Goal: Task Accomplishment & Management: Use online tool/utility

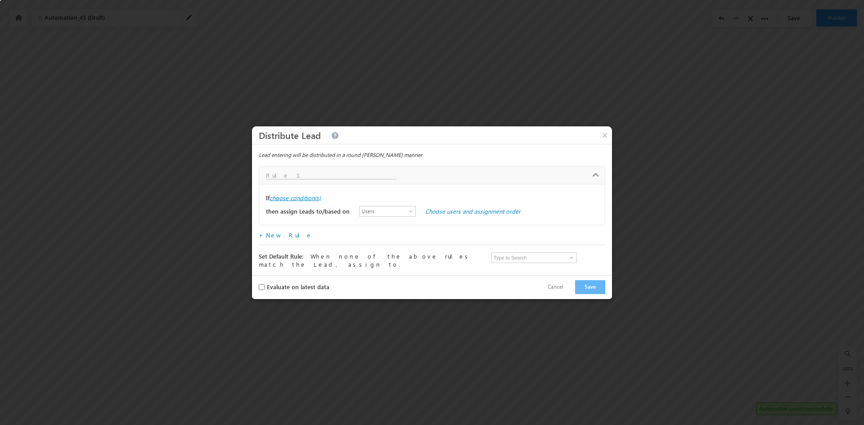
click at [307, 197] on label "choose condition(s)" at bounding box center [295, 198] width 51 height 8
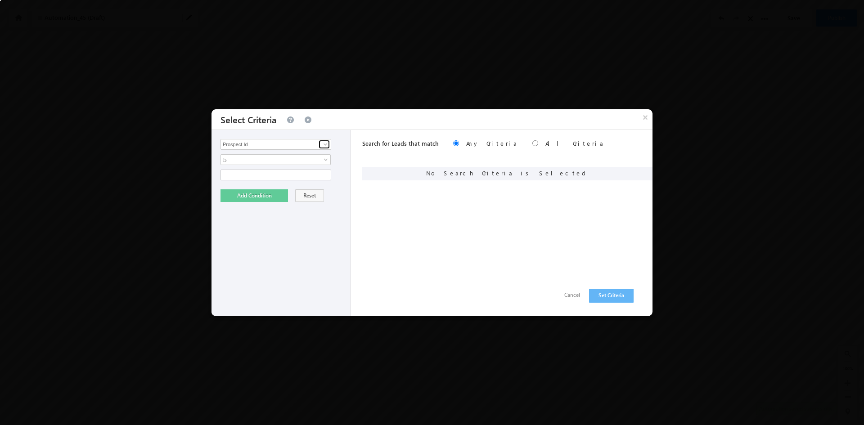
click at [325, 146] on span at bounding box center [325, 144] width 7 height 7
click at [569, 297] on button "Cancel" at bounding box center [572, 295] width 34 height 13
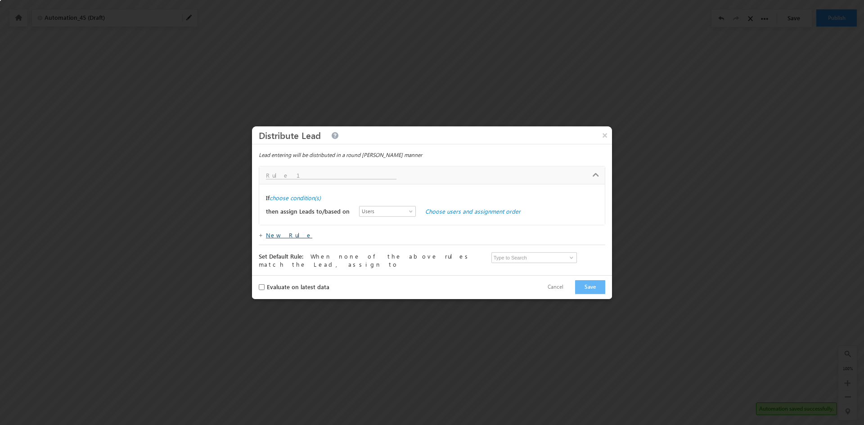
click at [275, 235] on link "New Rule" at bounding box center [289, 235] width 46 height 8
click at [408, 212] on span at bounding box center [411, 213] width 7 height 7
click at [374, 224] on link "Users" at bounding box center [379, 224] width 56 height 8
click at [369, 215] on span "Users" at bounding box center [386, 211] width 52 height 8
click at [371, 242] on link "User Properties" at bounding box center [379, 242] width 56 height 8
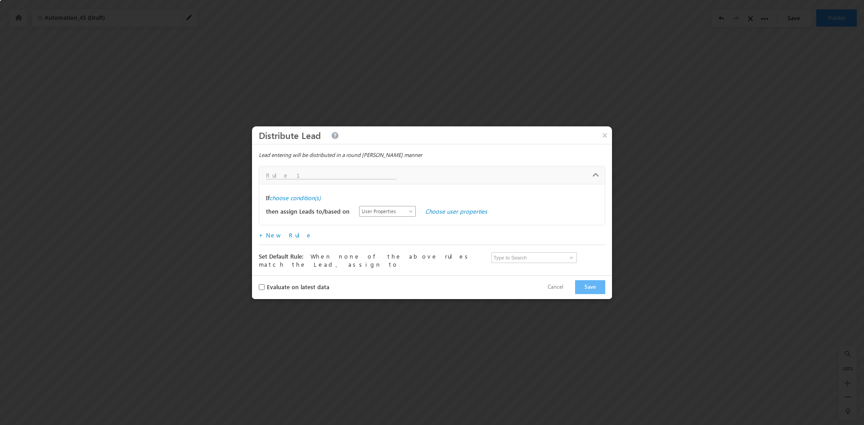
click at [408, 215] on span at bounding box center [411, 213] width 7 height 7
click at [376, 221] on link "Users" at bounding box center [379, 224] width 56 height 8
click at [443, 217] on div "then assign Leads to/based on Users Groups User Properties Users Choose users a…" at bounding box center [432, 212] width 332 height 14
click at [443, 214] on link "Choose users and assignment order" at bounding box center [472, 211] width 95 height 8
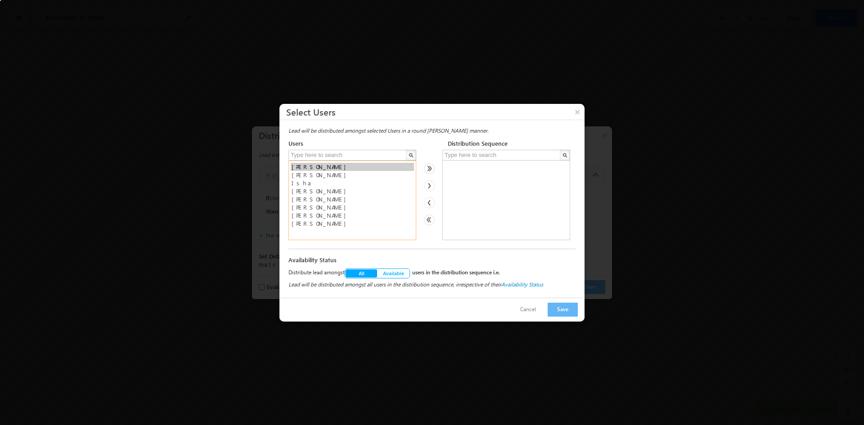
select select "19706433-b16a-11ee-a334-0e4a094f7057"
click at [301, 176] on option "[PERSON_NAME]" at bounding box center [352, 175] width 123 height 8
click at [561, 311] on button "Save" at bounding box center [563, 310] width 30 height 14
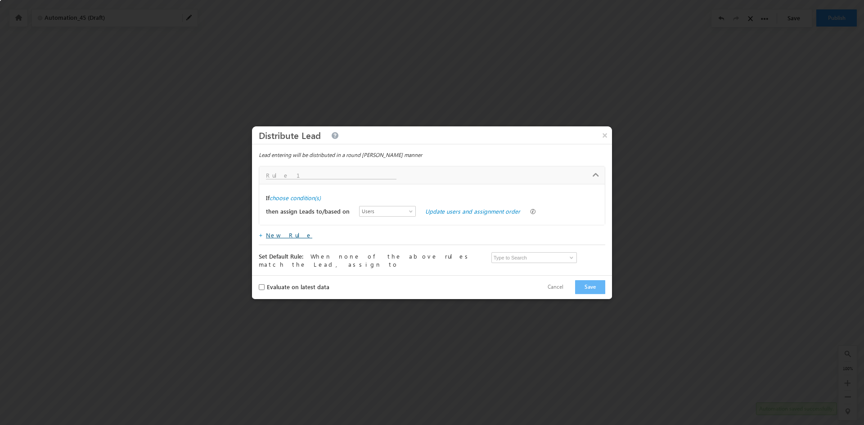
click at [284, 239] on link "New Rule" at bounding box center [289, 235] width 46 height 8
click at [296, 200] on label "choose condition(s)" at bounding box center [295, 198] width 51 height 8
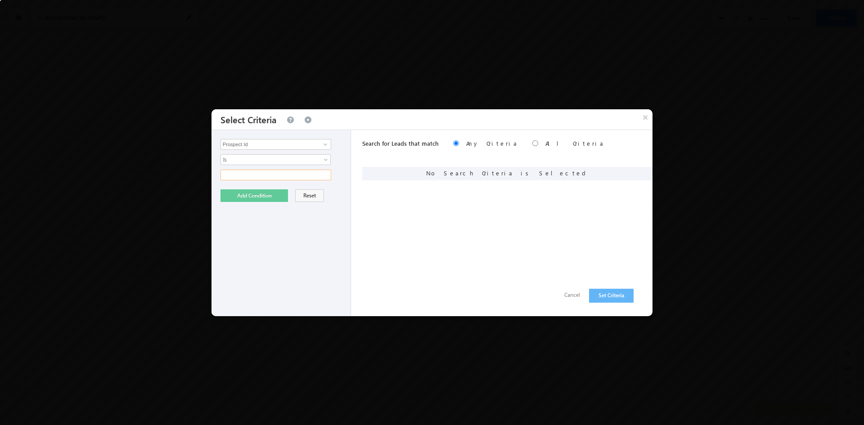
click at [325, 173] on input "text" at bounding box center [276, 175] width 111 height 11
type input "a"
click at [256, 195] on button "Add Condition" at bounding box center [255, 195] width 68 height 13
click at [618, 294] on button "Set Criteria" at bounding box center [611, 296] width 45 height 14
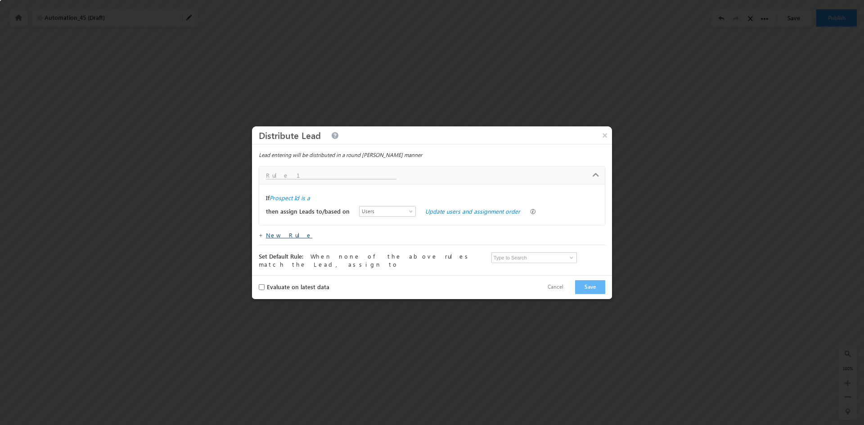
click at [280, 236] on link "New Rule" at bounding box center [289, 235] width 46 height 8
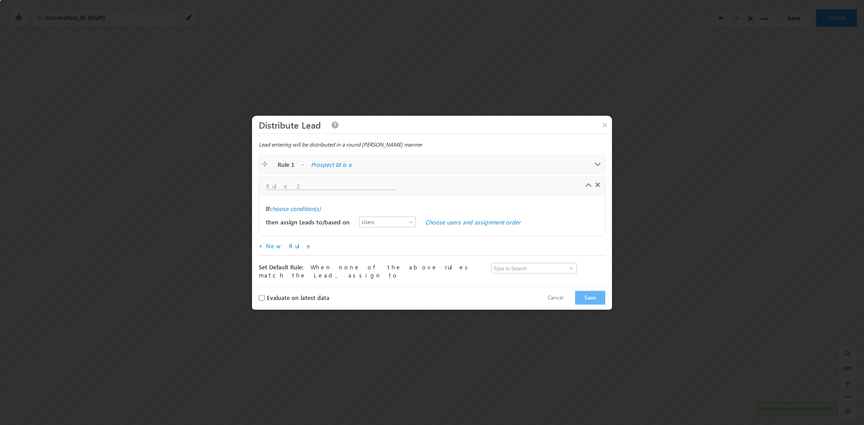
click at [304, 187] on input "text" at bounding box center [331, 186] width 131 height 8
click at [302, 210] on label "choose condition(s)" at bounding box center [295, 208] width 51 height 8
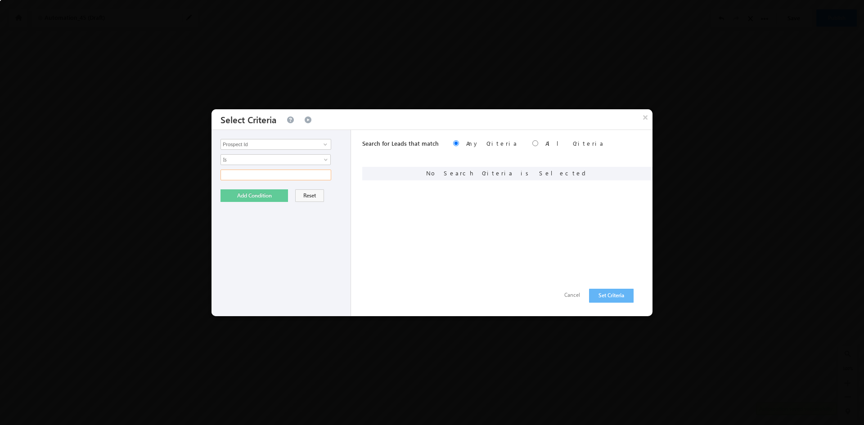
click at [319, 175] on input "text" at bounding box center [276, 175] width 111 height 11
type input "b"
click at [260, 195] on button "Add Condition" at bounding box center [255, 195] width 68 height 13
click at [605, 297] on button "Set Criteria" at bounding box center [611, 296] width 45 height 14
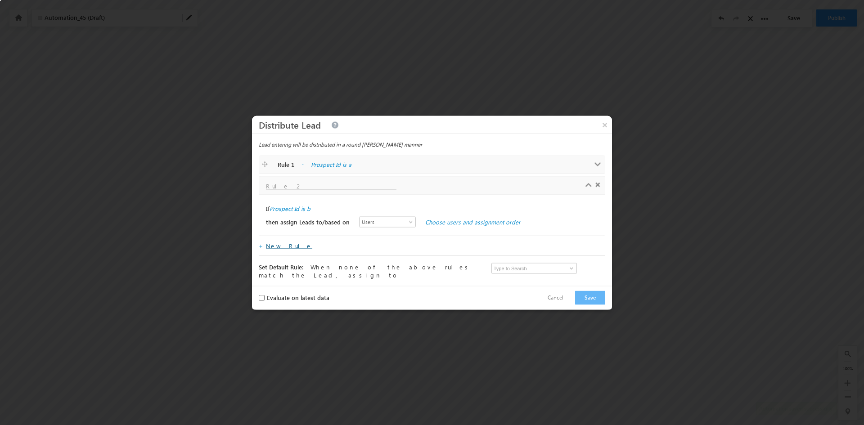
click at [274, 248] on link "New Rule" at bounding box center [289, 246] width 46 height 8
click at [451, 223] on link "Choose users and assignment order" at bounding box center [472, 222] width 95 height 8
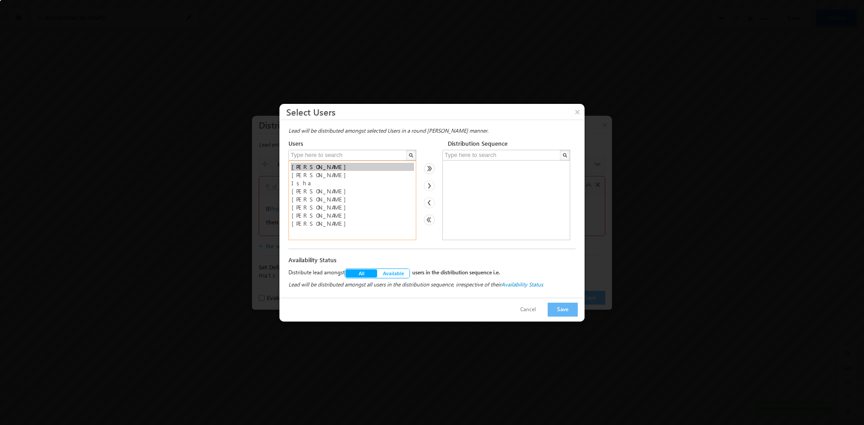
select select "19706433-b16a-11ee-a334-0e4a094f7057"
click at [294, 176] on option "[PERSON_NAME]" at bounding box center [352, 175] width 123 height 8
click at [562, 311] on button "Save" at bounding box center [563, 310] width 30 height 14
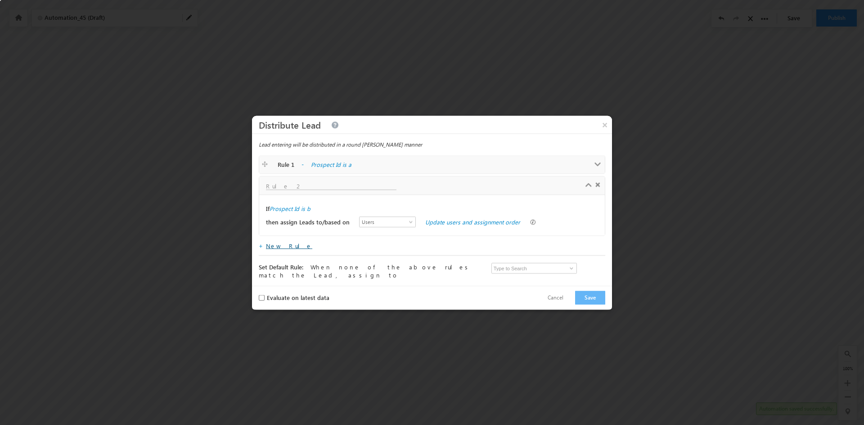
click at [278, 249] on link "New Rule" at bounding box center [289, 246] width 46 height 8
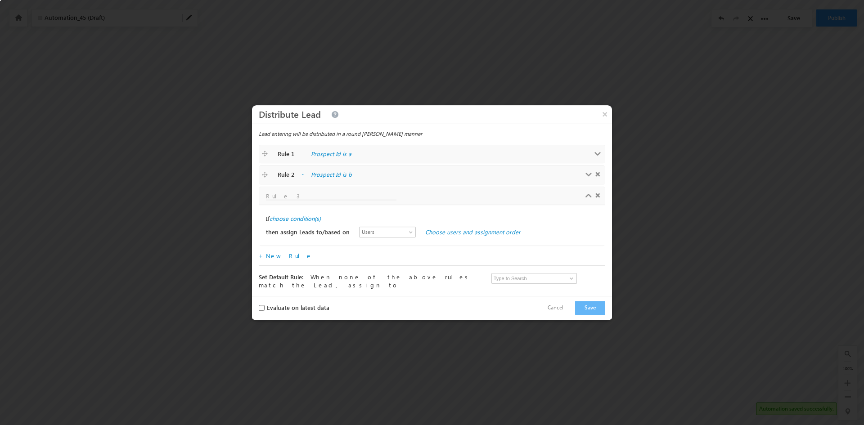
click at [295, 198] on input "text" at bounding box center [331, 197] width 131 height 8
click at [295, 221] on label "choose condition(s)" at bounding box center [295, 219] width 51 height 8
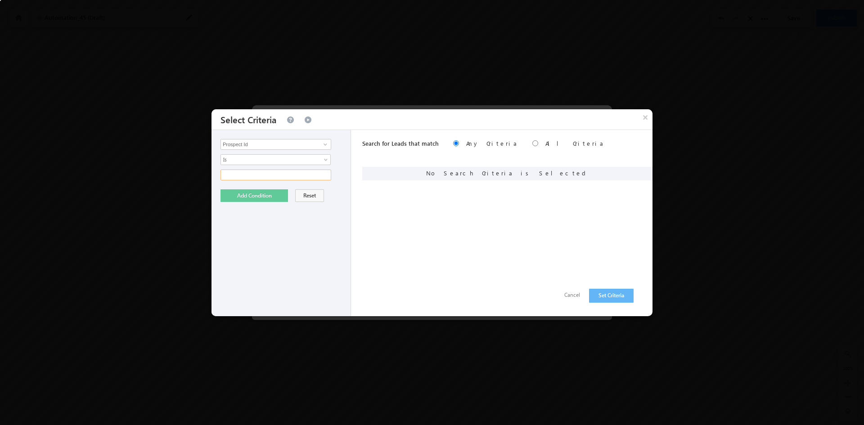
click at [324, 177] on input "text" at bounding box center [276, 175] width 111 height 11
type input "c"
click at [255, 199] on button "Add Condition" at bounding box center [255, 195] width 68 height 13
click at [622, 293] on button "Set Criteria" at bounding box center [611, 296] width 45 height 14
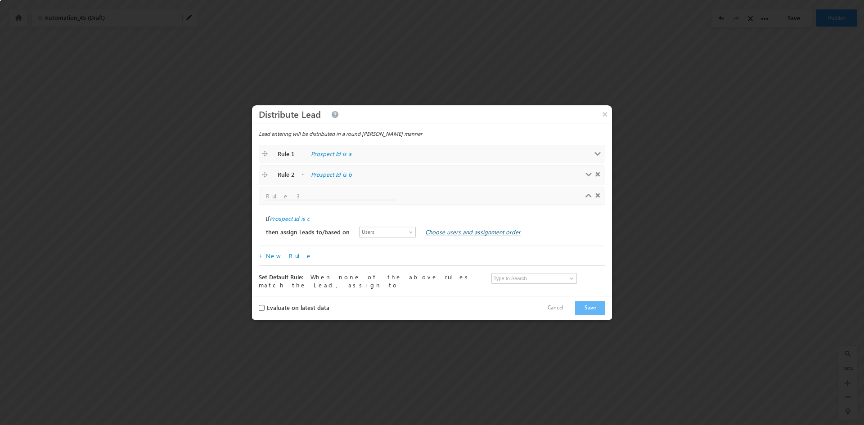
click at [430, 235] on link "Choose users and assignment order" at bounding box center [472, 232] width 95 height 8
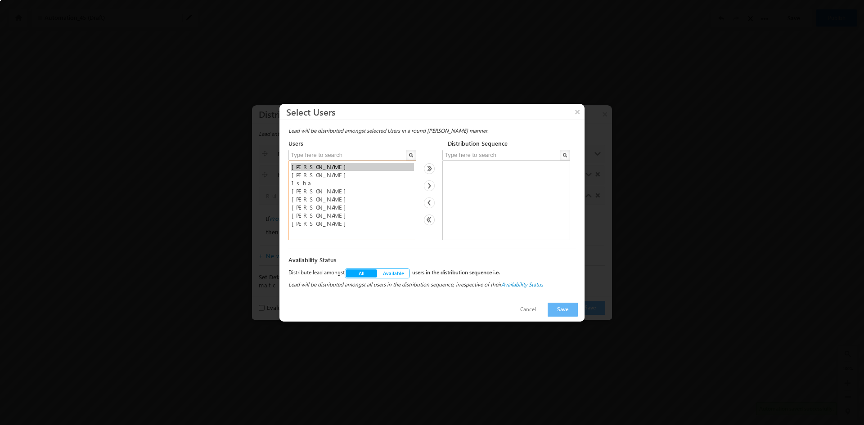
select select "19706433-b16a-11ee-a334-0e4a094f7057"
click at [301, 176] on option "[PERSON_NAME]" at bounding box center [352, 175] width 123 height 8
click at [559, 312] on button "Save" at bounding box center [563, 310] width 30 height 14
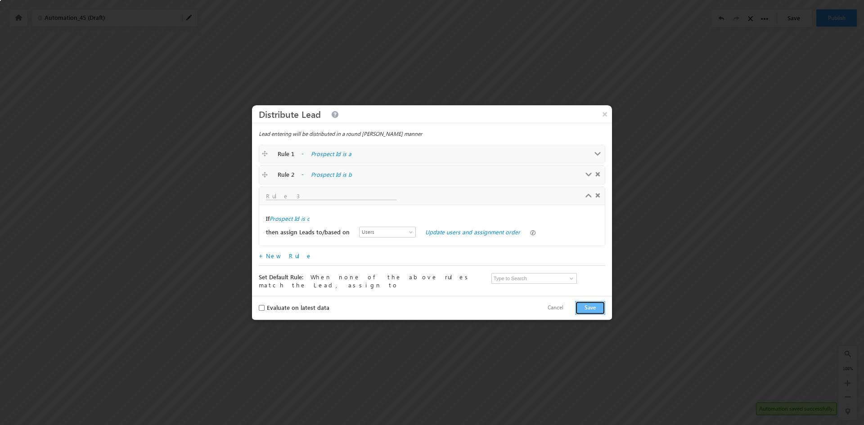
drag, startPoint x: 595, startPoint y: 307, endPoint x: 586, endPoint y: 309, distance: 9.1
click at [594, 307] on button "Save" at bounding box center [590, 308] width 30 height 14
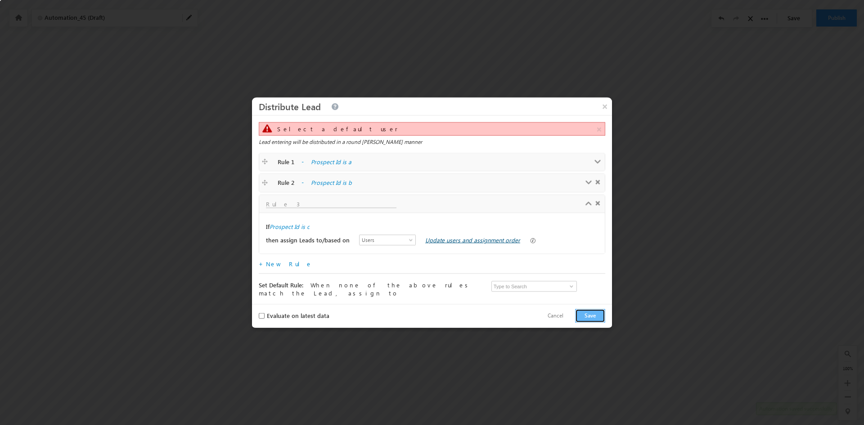
click at [433, 243] on link "Update users and assignment order" at bounding box center [472, 240] width 95 height 8
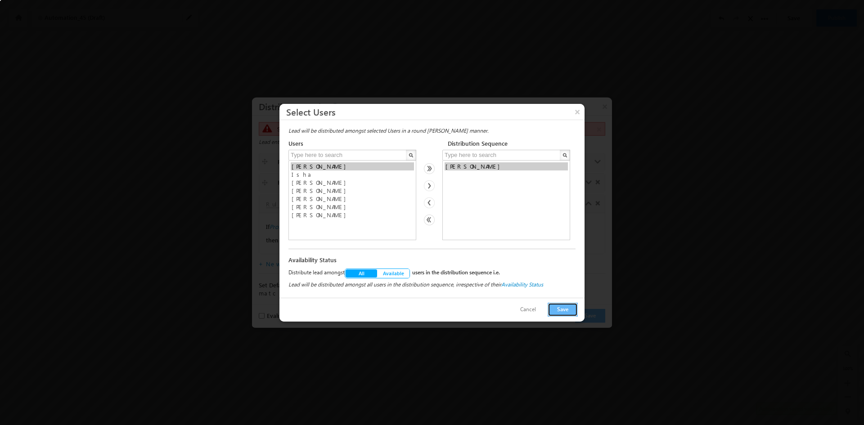
click at [564, 311] on button "Save" at bounding box center [563, 310] width 30 height 14
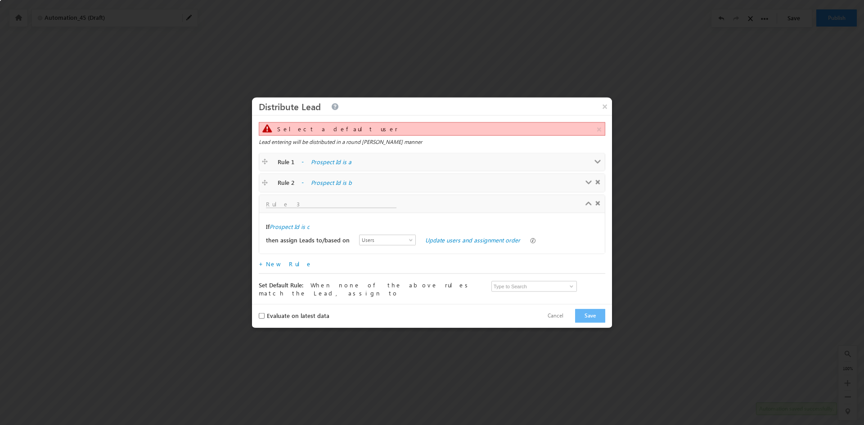
click at [297, 207] on input "text" at bounding box center [331, 205] width 131 height 8
click at [591, 317] on button "Save" at bounding box center [590, 316] width 30 height 14
click at [282, 267] on link "New Rule" at bounding box center [289, 264] width 46 height 8
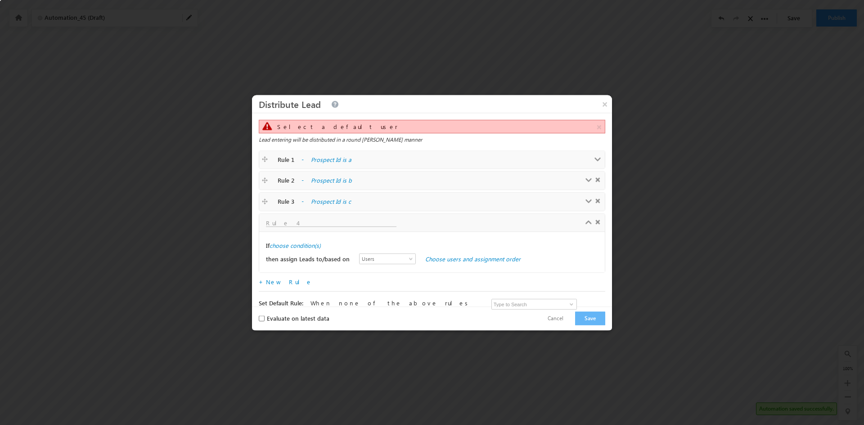
click at [296, 221] on input "text" at bounding box center [331, 224] width 131 height 8
click at [298, 243] on label "choose condition(s)" at bounding box center [295, 246] width 51 height 8
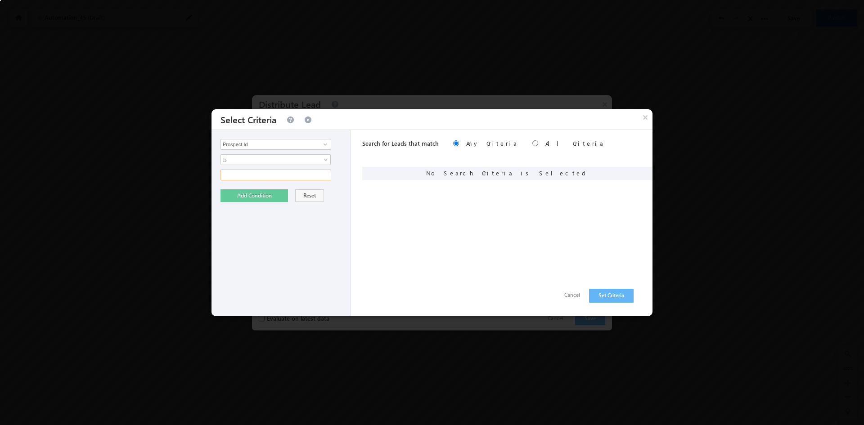
click at [252, 176] on input "text" at bounding box center [276, 175] width 111 height 11
type input "d"
click at [251, 198] on button "Add Condition" at bounding box center [255, 195] width 68 height 13
click at [603, 295] on button "Set Criteria" at bounding box center [611, 296] width 45 height 14
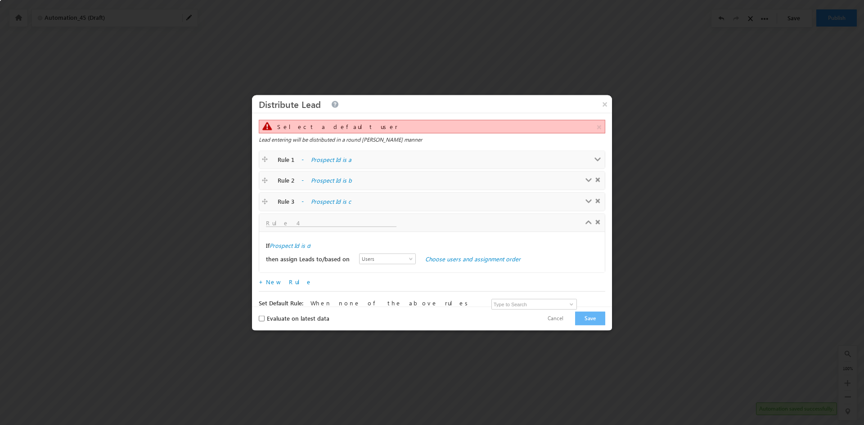
click at [431, 255] on div "then assign Leads to/based on Users Groups User Properties Users Choose users a…" at bounding box center [432, 260] width 332 height 14
click at [444, 261] on link "Choose users and assignment order" at bounding box center [472, 259] width 95 height 8
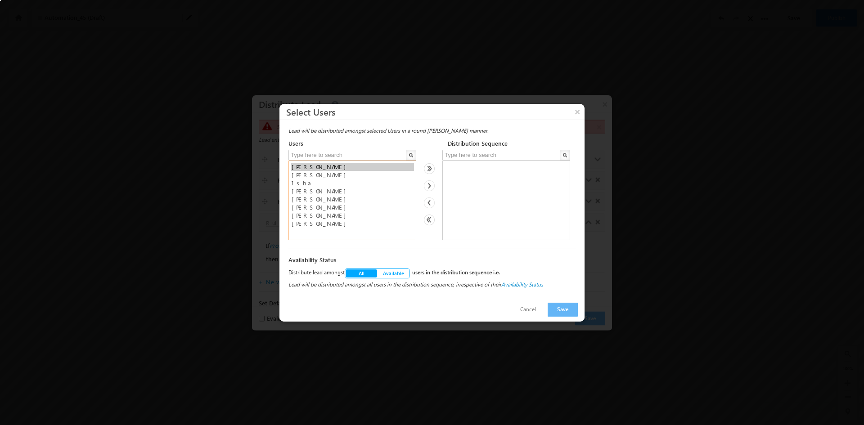
select select "19706433-b16a-11ee-a334-0e4a094f7057"
click at [296, 178] on option "[PERSON_NAME]" at bounding box center [352, 175] width 123 height 8
click at [563, 310] on button "Save" at bounding box center [563, 310] width 30 height 14
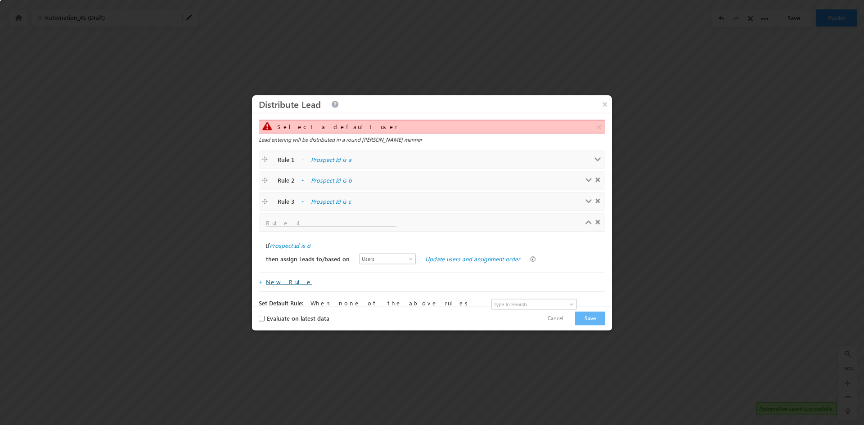
click at [278, 283] on link "New Rule" at bounding box center [289, 282] width 46 height 8
click at [286, 242] on input "text" at bounding box center [331, 244] width 131 height 8
click at [287, 264] on label "choose condition(s)" at bounding box center [295, 266] width 51 height 8
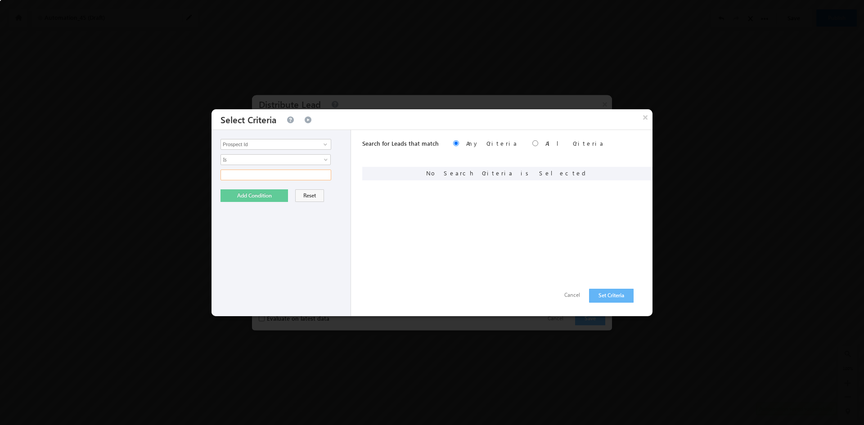
click at [316, 175] on input "text" at bounding box center [276, 175] width 111 height 11
type input "e"
click at [270, 189] on div "Prospect Id Address 1 Address 2 Aviation Careers City Company Conversion Referr…" at bounding box center [282, 223] width 140 height 186
click at [248, 194] on button "Add Condition" at bounding box center [255, 195] width 68 height 13
click at [611, 295] on button "Set Criteria" at bounding box center [611, 296] width 45 height 14
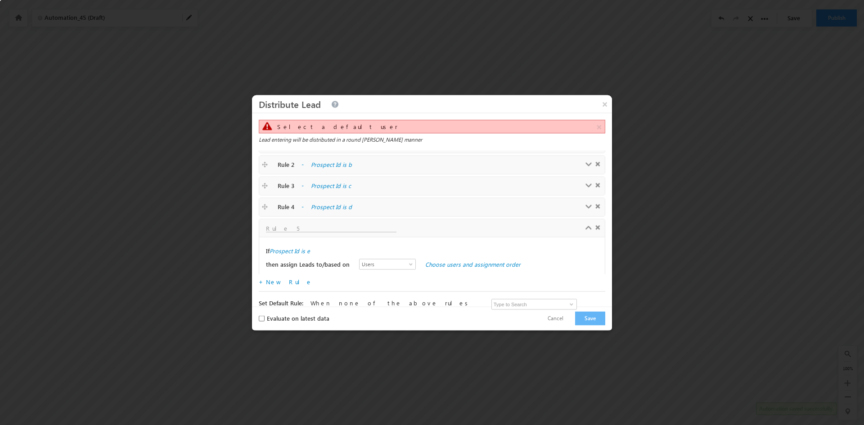
scroll to position [22, 0]
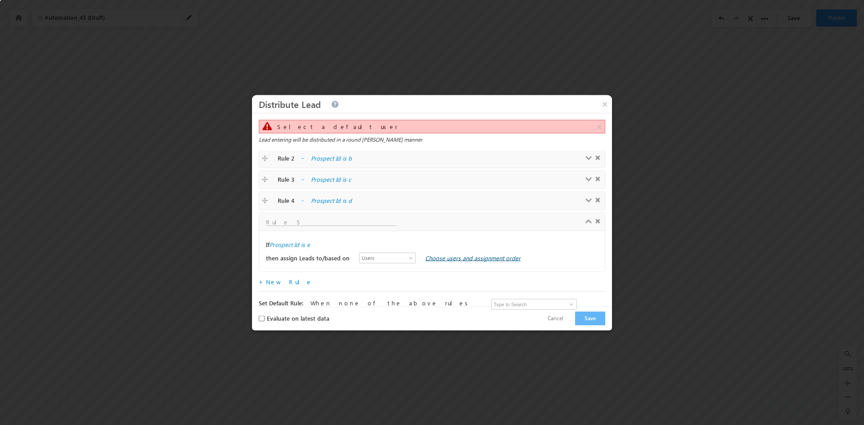
click at [433, 259] on link "Choose users and assignment order" at bounding box center [472, 258] width 95 height 8
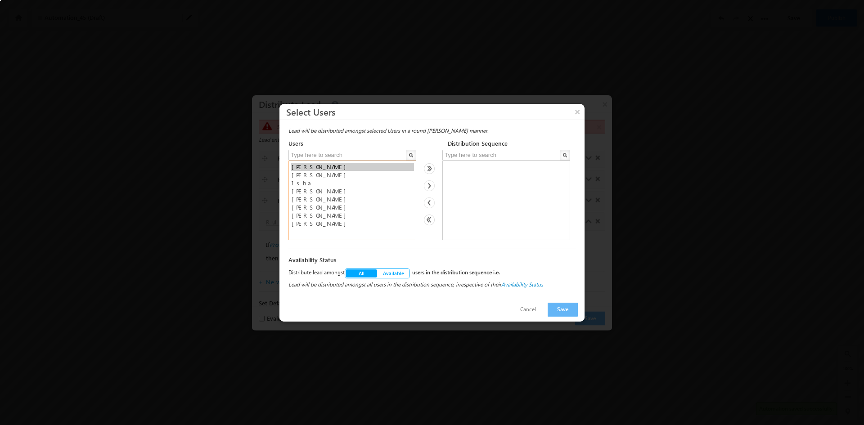
select select "19706433-b16a-11ee-a334-0e4a094f7057"
click at [296, 174] on option "[PERSON_NAME]" at bounding box center [352, 175] width 123 height 8
click at [563, 314] on button "Save" at bounding box center [563, 310] width 30 height 14
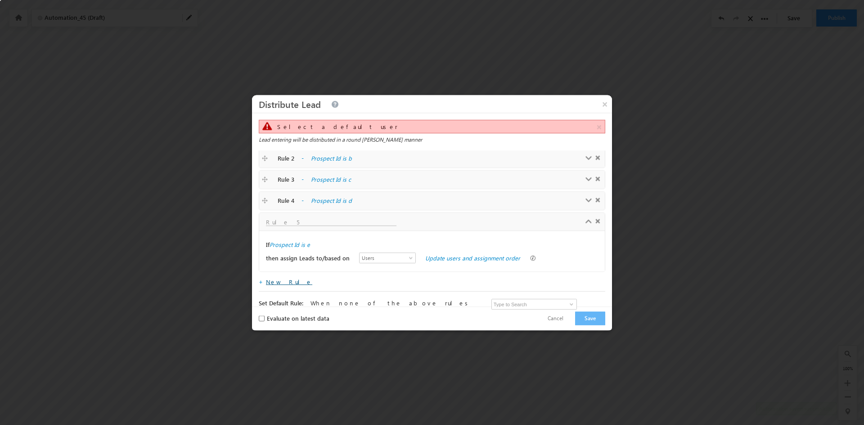
click at [280, 280] on link "New Rule" at bounding box center [289, 282] width 46 height 8
click at [294, 244] on input "text" at bounding box center [331, 243] width 131 height 8
click at [292, 267] on label "choose condition(s)" at bounding box center [295, 266] width 51 height 8
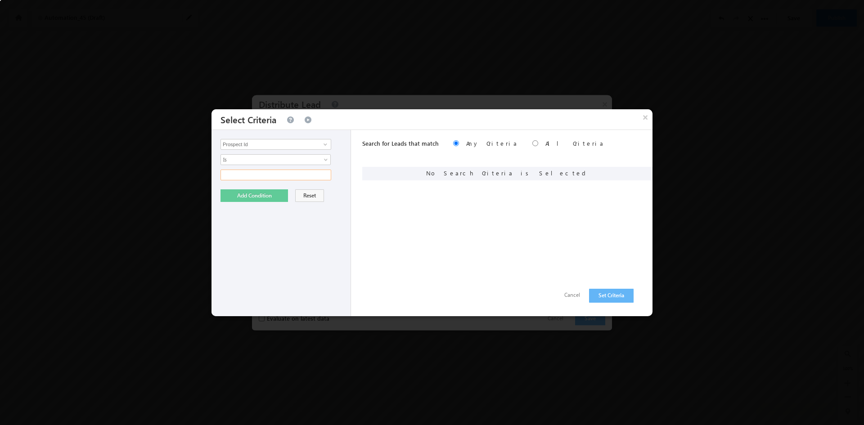
click at [248, 176] on input "text" at bounding box center [276, 175] width 111 height 11
type input "f"
click at [245, 198] on button "Add Condition" at bounding box center [255, 195] width 68 height 13
click at [609, 296] on button "Set Criteria" at bounding box center [611, 296] width 45 height 14
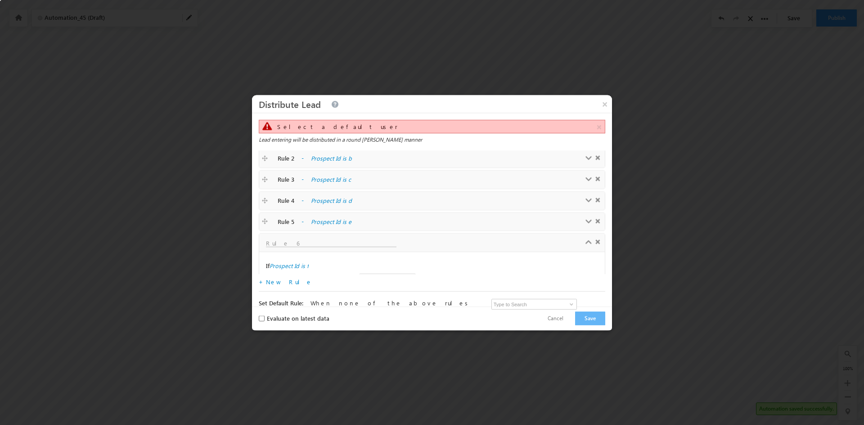
scroll to position [43, 0]
click at [436, 257] on link "Choose users and assignment order" at bounding box center [472, 258] width 95 height 8
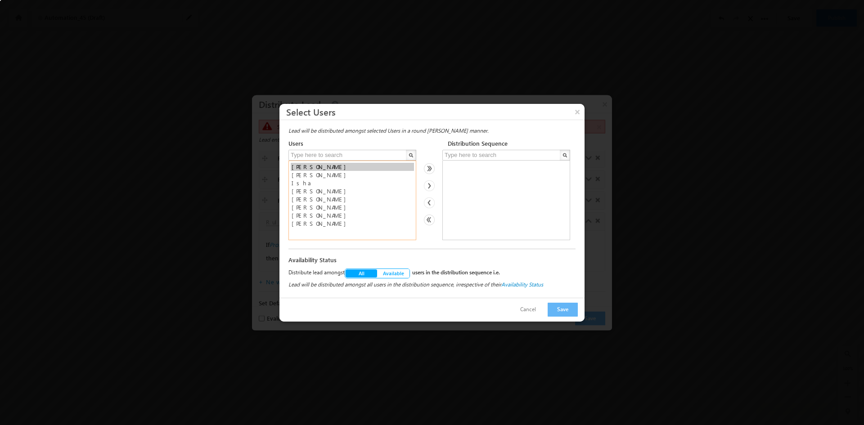
select select "19706433-b16a-11ee-a334-0e4a094f7057"
click at [299, 175] on option "[PERSON_NAME]" at bounding box center [352, 175] width 123 height 8
click at [559, 309] on button "Save" at bounding box center [563, 310] width 30 height 14
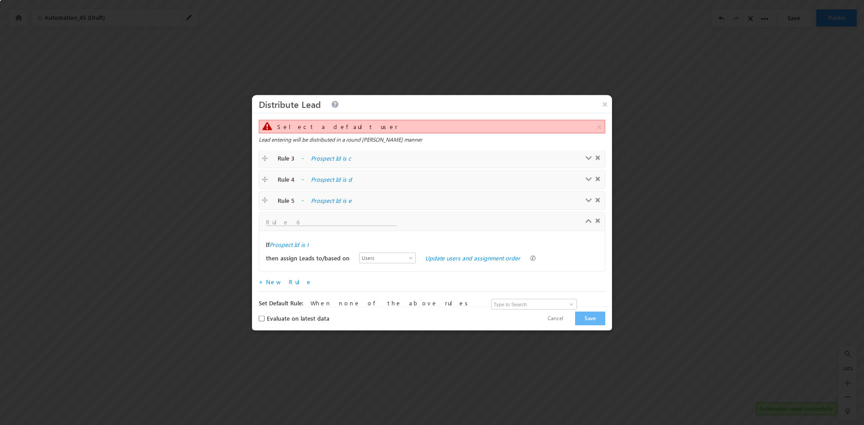
click at [279, 285] on div "+ New Rule" at bounding box center [432, 283] width 347 height 18
click at [279, 282] on link "New Rule" at bounding box center [289, 282] width 46 height 8
click at [293, 268] on label "choose condition(s)" at bounding box center [295, 266] width 51 height 8
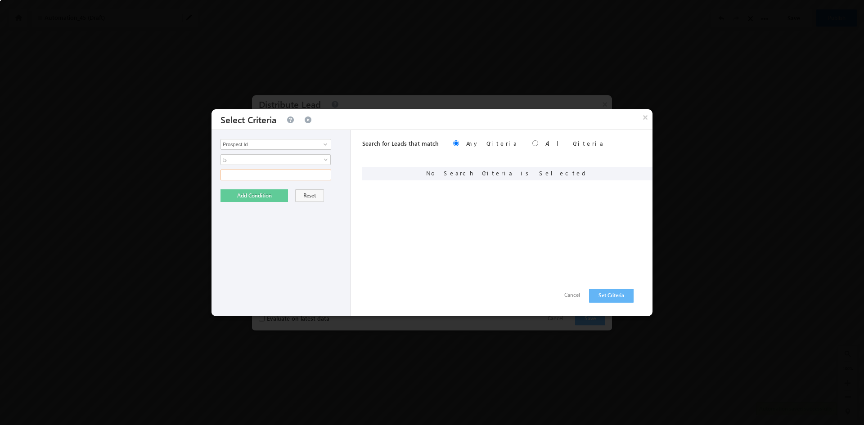
click at [295, 178] on input "text" at bounding box center [276, 175] width 111 height 11
type input "g"
click at [263, 196] on button "Add Condition" at bounding box center [255, 195] width 68 height 13
click at [608, 298] on button "Set Criteria" at bounding box center [611, 296] width 45 height 14
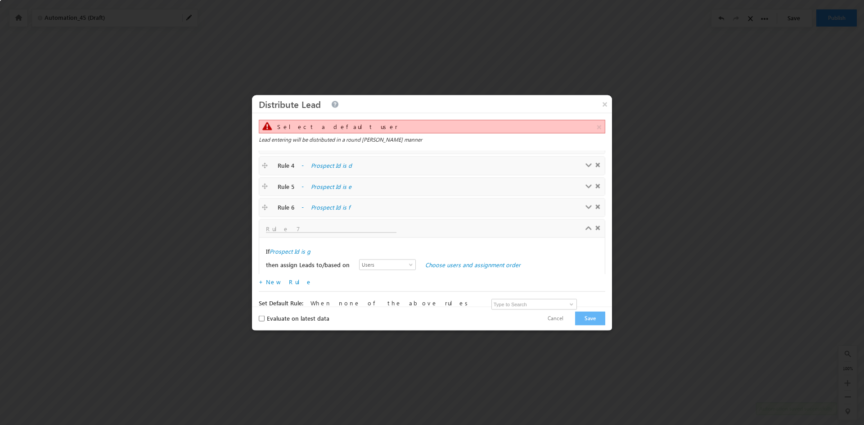
scroll to position [64, 0]
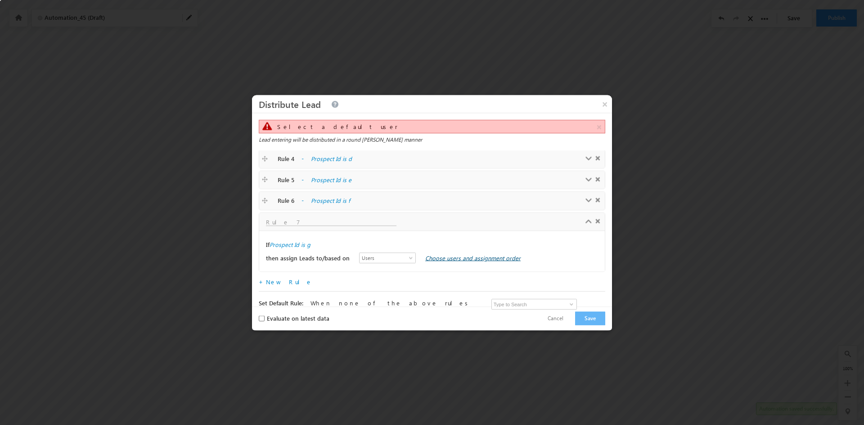
click at [428, 261] on link "Choose users and assignment order" at bounding box center [472, 258] width 95 height 8
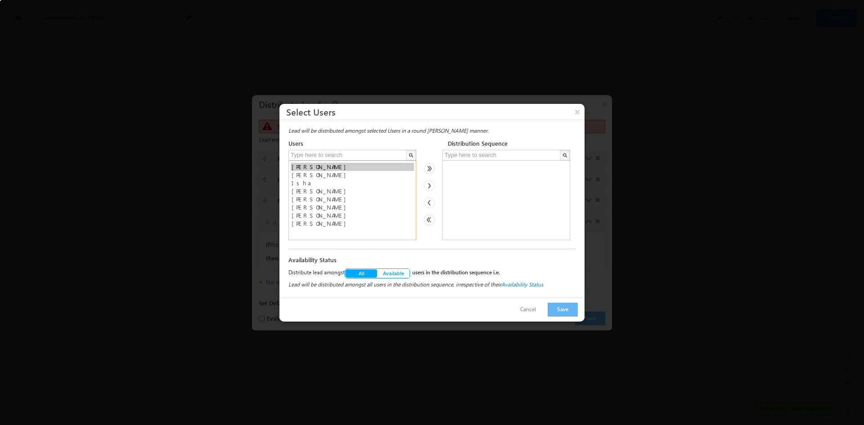
select select "19706433-b16a-11ee-a334-0e4a094f7057"
click at [305, 176] on option "[PERSON_NAME]" at bounding box center [352, 175] width 123 height 8
click at [560, 312] on button "Save" at bounding box center [563, 310] width 30 height 14
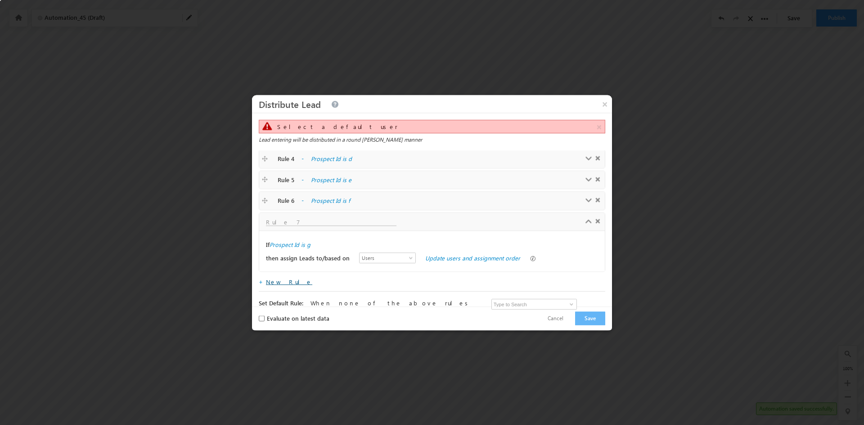
click at [278, 282] on link "New Rule" at bounding box center [289, 282] width 46 height 8
click at [289, 240] on input "text" at bounding box center [331, 244] width 131 height 8
click at [289, 267] on label "choose condition(s)" at bounding box center [295, 266] width 51 height 8
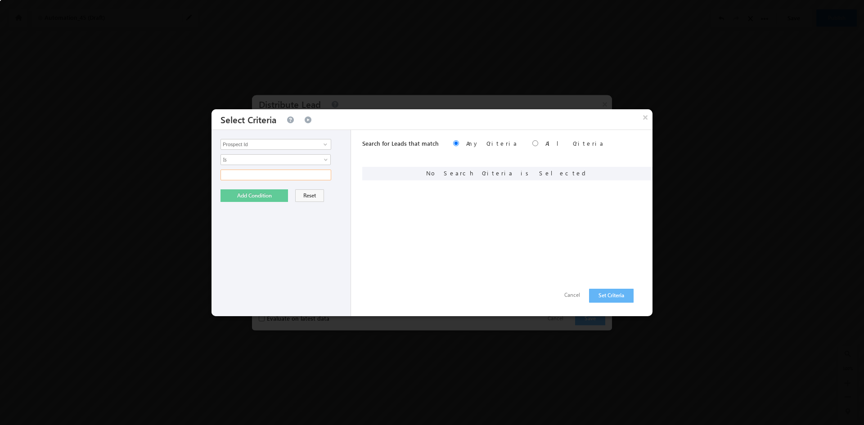
click at [274, 176] on input "text" at bounding box center [276, 175] width 111 height 11
type input "h"
click at [259, 202] on div "Prospect Id Address 1 Address 2 Aviation Careers City Company Conversion Referr…" at bounding box center [282, 223] width 140 height 186
click at [266, 194] on button "Add Condition" at bounding box center [255, 195] width 68 height 13
click at [610, 296] on button "Set Criteria" at bounding box center [611, 296] width 45 height 14
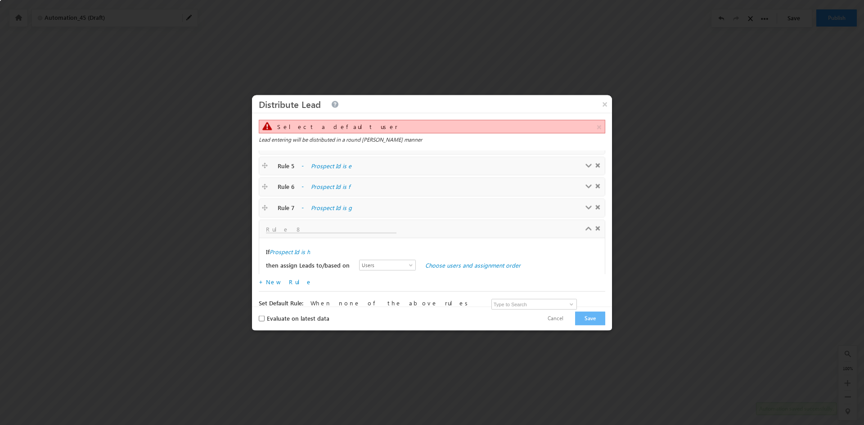
scroll to position [85, 0]
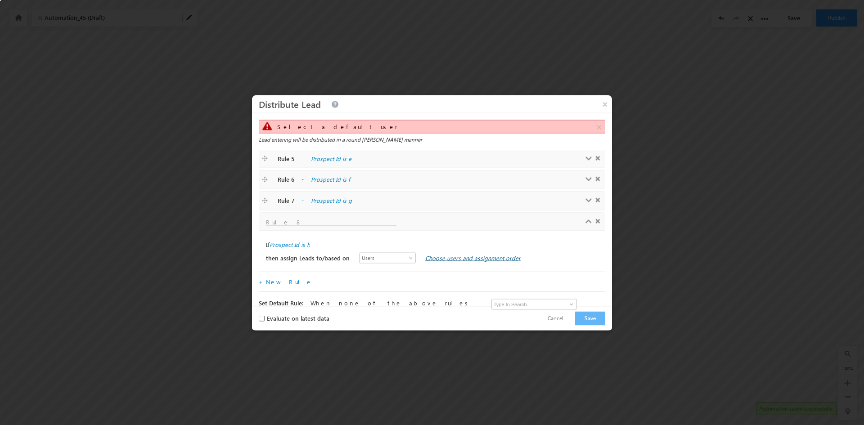
click at [461, 260] on link "Choose users and assignment order" at bounding box center [472, 258] width 95 height 8
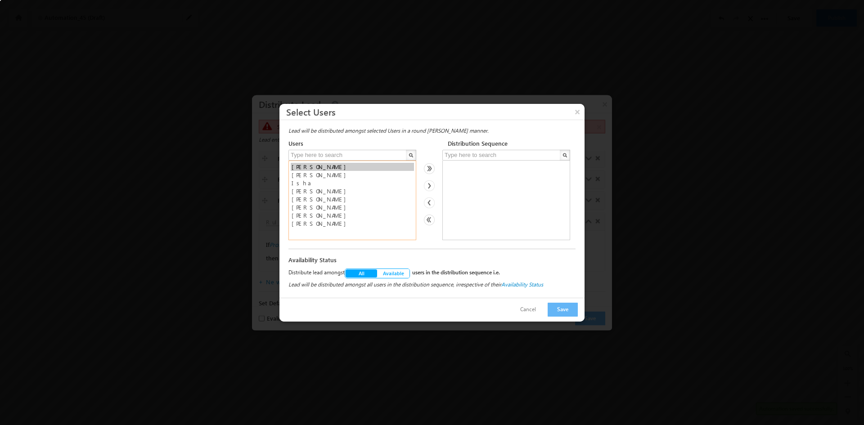
select select "19706433-b16a-11ee-a334-0e4a094f7057"
click at [295, 176] on option "[PERSON_NAME]" at bounding box center [352, 175] width 123 height 8
click at [565, 309] on button "Save" at bounding box center [563, 310] width 30 height 14
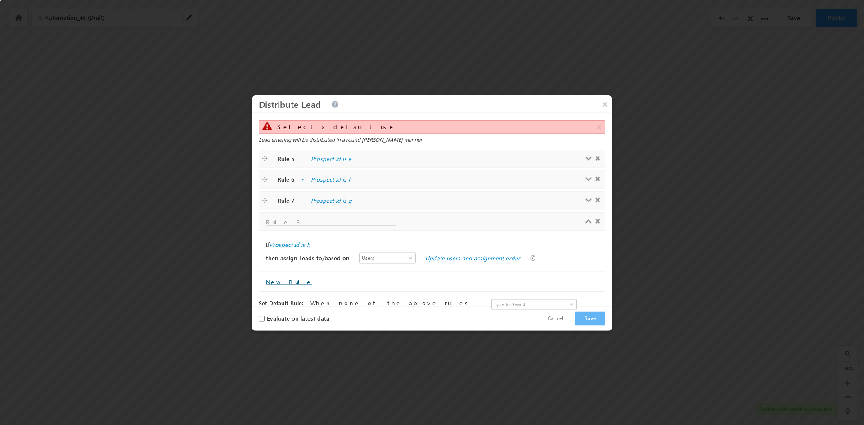
click at [274, 283] on link "New Rule" at bounding box center [289, 282] width 46 height 8
click at [298, 266] on label "choose condition(s)" at bounding box center [295, 266] width 51 height 8
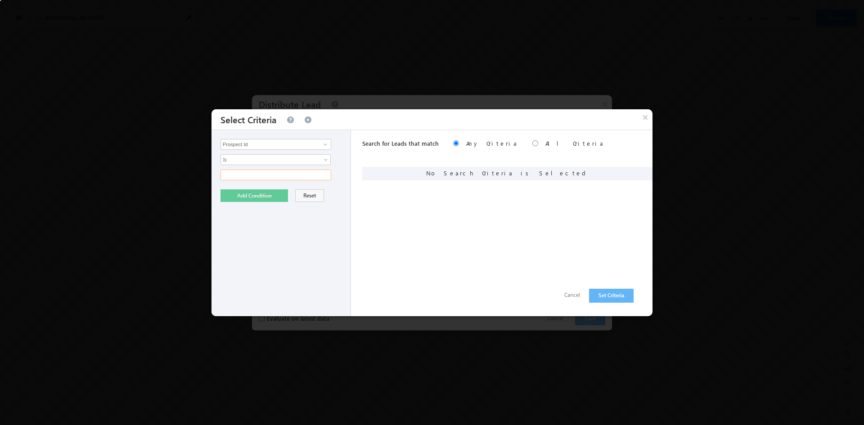
click at [270, 172] on input "text" at bounding box center [276, 175] width 111 height 11
type input "i"
click at [257, 198] on button "Add Condition" at bounding box center [255, 195] width 68 height 13
click at [610, 294] on button "Set Criteria" at bounding box center [611, 296] width 45 height 14
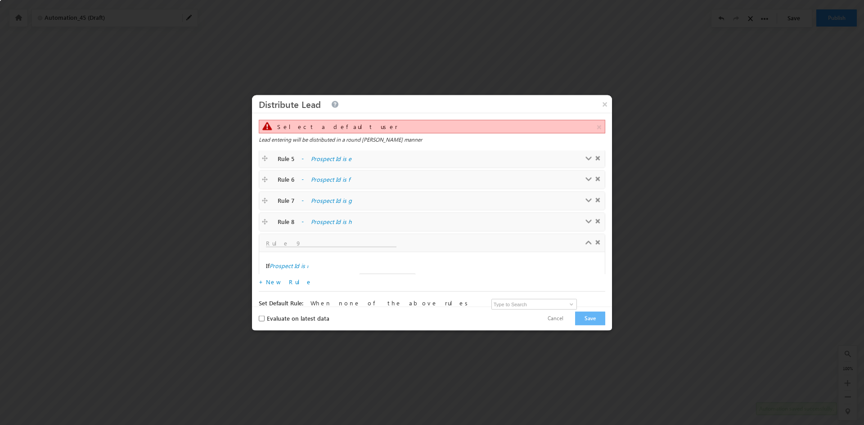
scroll to position [106, 0]
click at [446, 254] on link "Choose users and assignment order" at bounding box center [472, 258] width 95 height 8
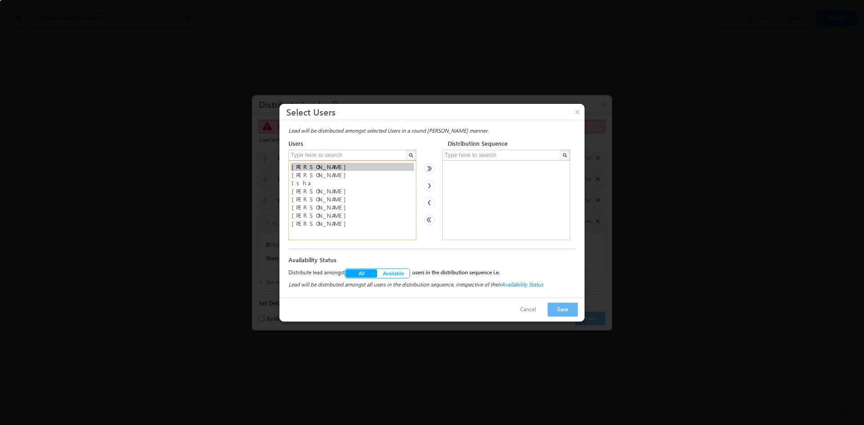
select select "19706433-b16a-11ee-a334-0e4a094f7057"
click at [302, 177] on option "[PERSON_NAME]" at bounding box center [352, 175] width 123 height 8
click at [561, 308] on button "Save" at bounding box center [563, 310] width 30 height 14
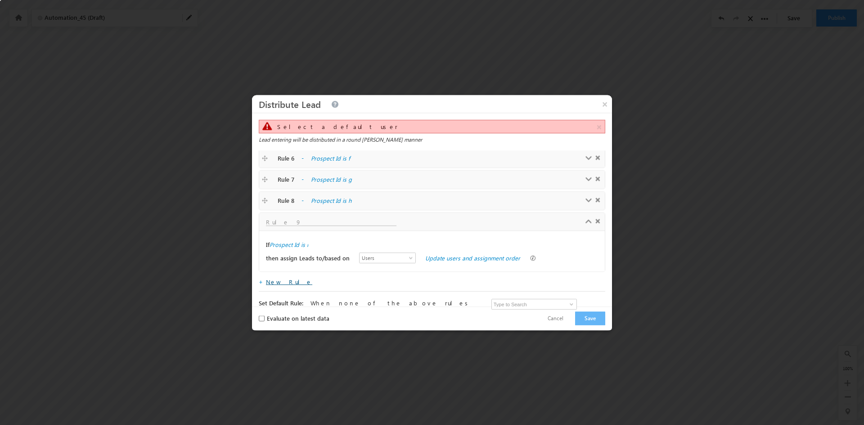
click at [271, 283] on link "New Rule" at bounding box center [289, 282] width 46 height 8
click at [311, 265] on label "choose condition(s)" at bounding box center [295, 266] width 51 height 8
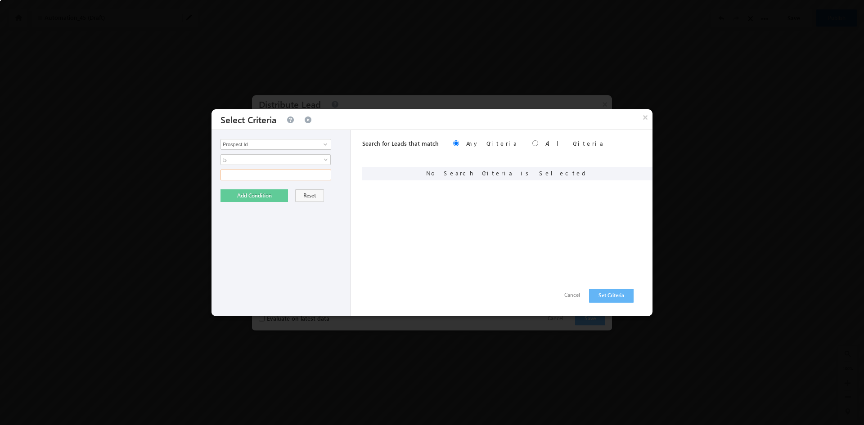
click at [278, 176] on input "text" at bounding box center [276, 175] width 111 height 11
type input "k"
click at [256, 198] on button "Add Condition" at bounding box center [255, 195] width 68 height 13
click at [605, 299] on button "Set Criteria" at bounding box center [611, 296] width 45 height 14
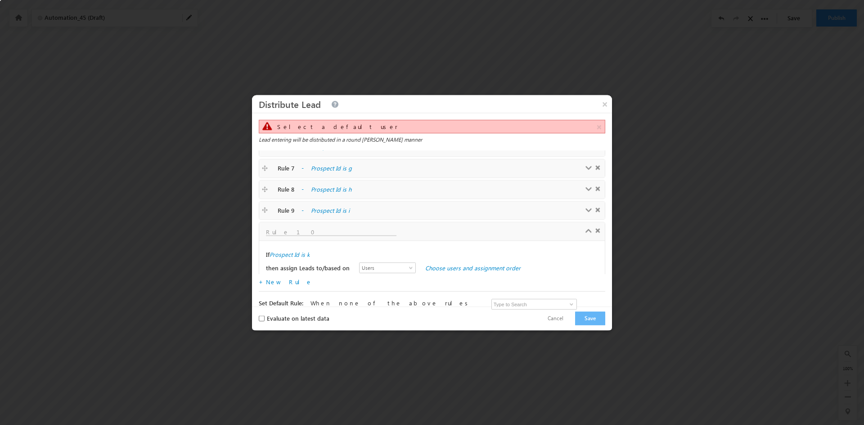
scroll to position [127, 0]
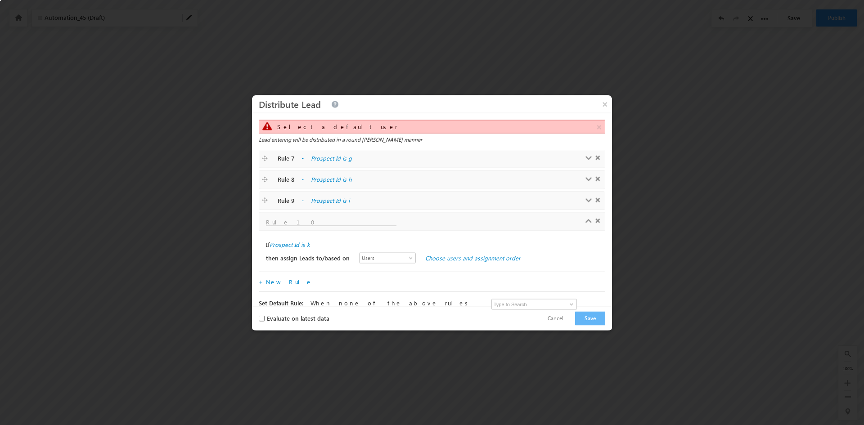
click at [470, 262] on div "then assign Leads to/based on Users Groups User Properties Users Choose users a…" at bounding box center [432, 258] width 332 height 14
click at [471, 256] on link "Choose users and assignment order" at bounding box center [472, 258] width 95 height 8
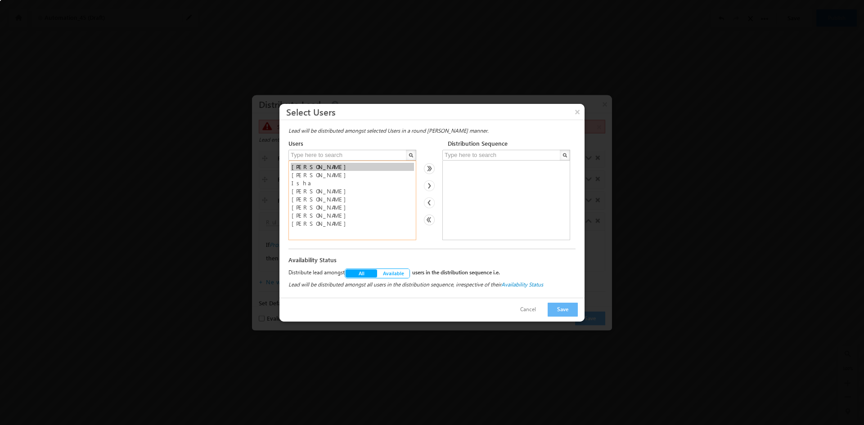
select select "1cff4dba-efdb-11ed-8755-02b84f9e23c5"
click at [295, 184] on option "Isha" at bounding box center [352, 183] width 123 height 8
click at [545, 316] on button "Cancel" at bounding box center [528, 309] width 34 height 13
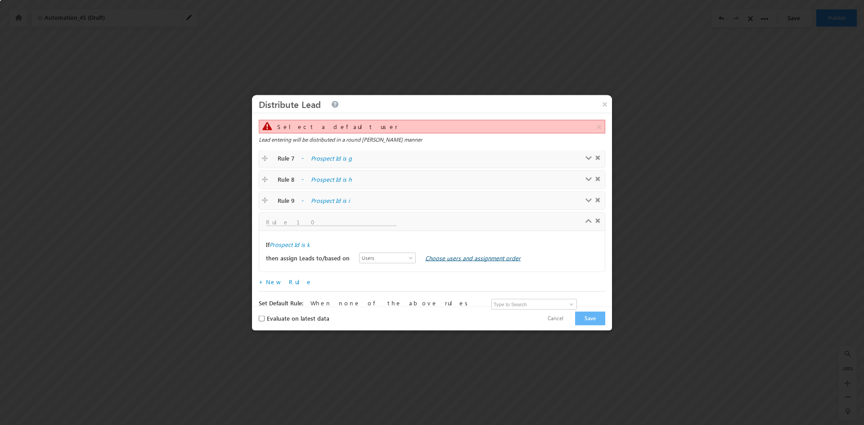
click at [470, 261] on link "Choose users and assignment order" at bounding box center [472, 258] width 95 height 8
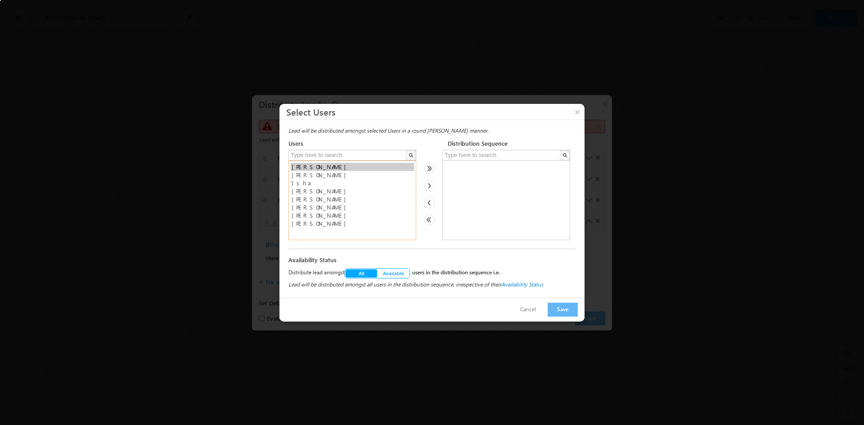
select select "19706433-b16a-11ee-a334-0e4a094f7057"
click at [299, 177] on option "[PERSON_NAME]" at bounding box center [352, 175] width 123 height 8
click at [566, 313] on button "Save" at bounding box center [563, 310] width 30 height 14
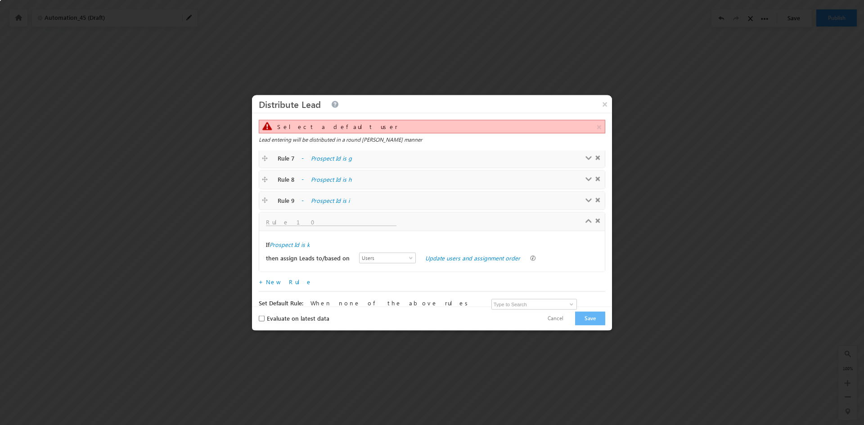
click at [275, 286] on div "+ New Rule" at bounding box center [432, 283] width 347 height 18
click at [278, 281] on link "New Rule" at bounding box center [289, 282] width 46 height 8
click at [302, 265] on label "choose condition(s)" at bounding box center [295, 266] width 51 height 8
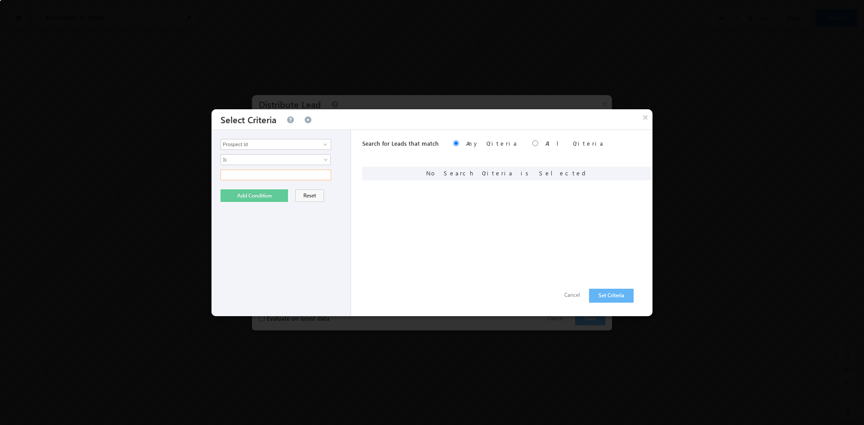
click at [256, 178] on input "text" at bounding box center [276, 175] width 111 height 11
type input "l"
click at [261, 196] on button "Add Condition" at bounding box center [255, 195] width 68 height 13
click at [615, 296] on button "Set Criteria" at bounding box center [611, 296] width 45 height 14
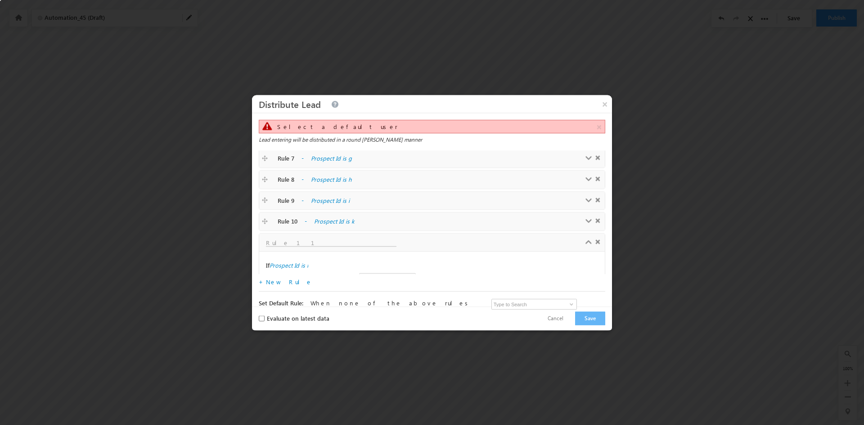
scroll to position [148, 0]
click at [462, 259] on link "Choose users and assignment order" at bounding box center [472, 258] width 95 height 8
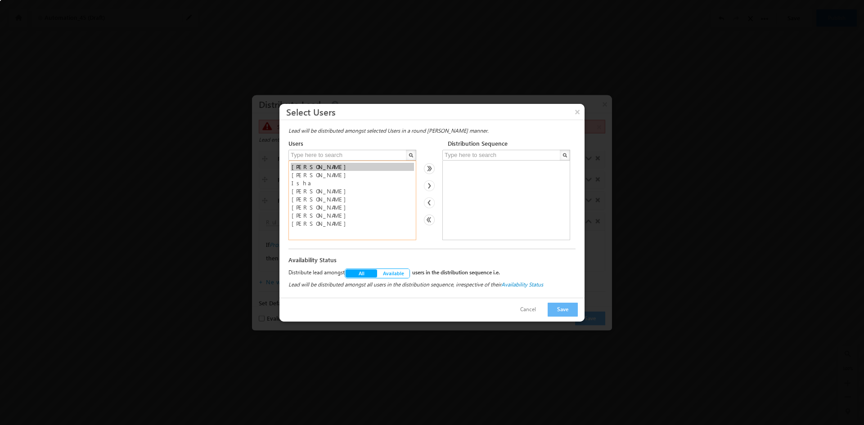
select select "19706433-b16a-11ee-a334-0e4a094f7057"
click at [302, 174] on option "[PERSON_NAME]" at bounding box center [352, 175] width 123 height 8
click at [564, 313] on button "Save" at bounding box center [563, 310] width 30 height 14
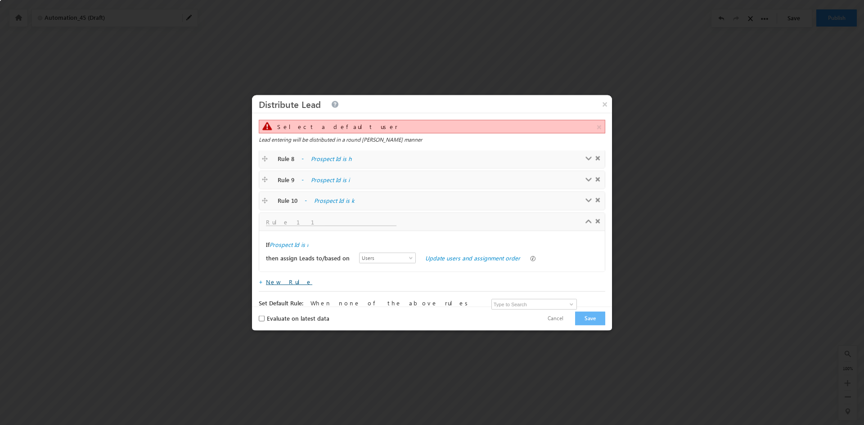
click at [280, 283] on link "New Rule" at bounding box center [289, 282] width 46 height 8
click at [302, 266] on label "choose condition(s)" at bounding box center [295, 266] width 51 height 8
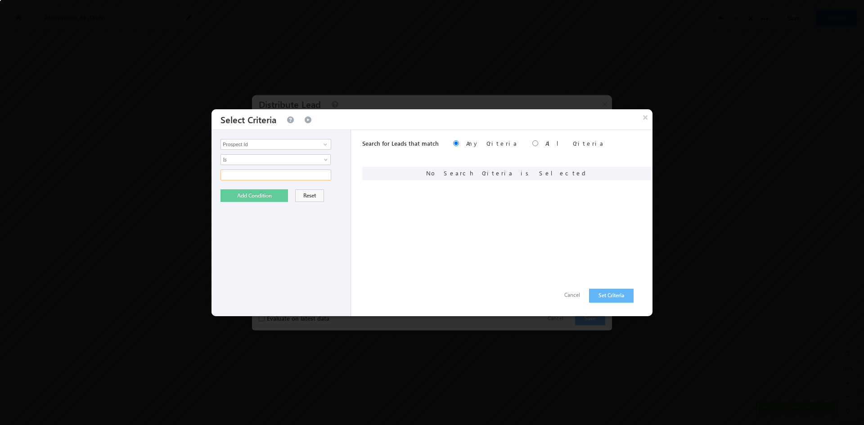
click at [239, 172] on input "text" at bounding box center [276, 175] width 111 height 11
type input "m"
click at [256, 197] on button "Add Condition" at bounding box center [255, 195] width 68 height 13
click at [607, 297] on button "Set Criteria" at bounding box center [611, 296] width 45 height 14
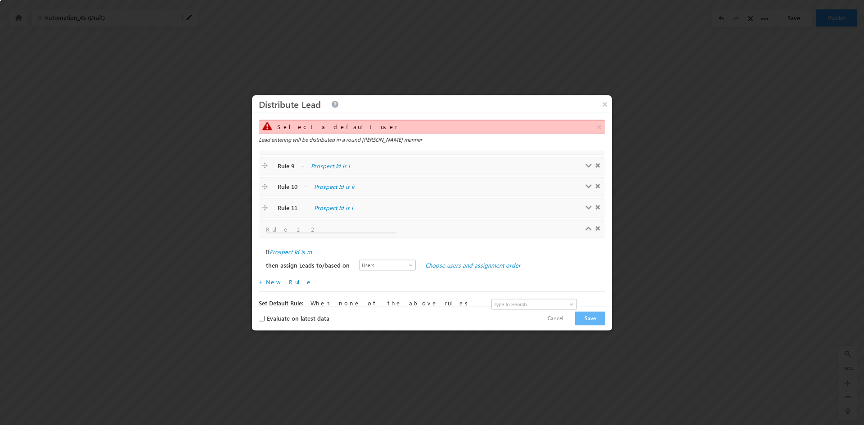
scroll to position [169, 0]
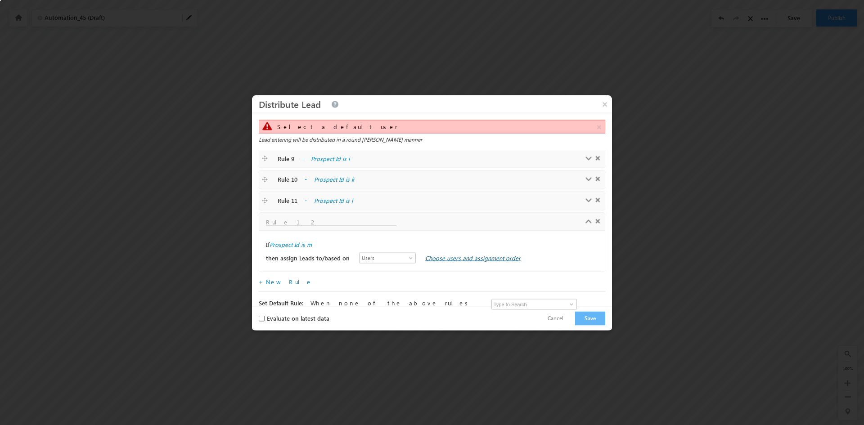
click at [445, 257] on link "Choose users and assignment order" at bounding box center [472, 258] width 95 height 8
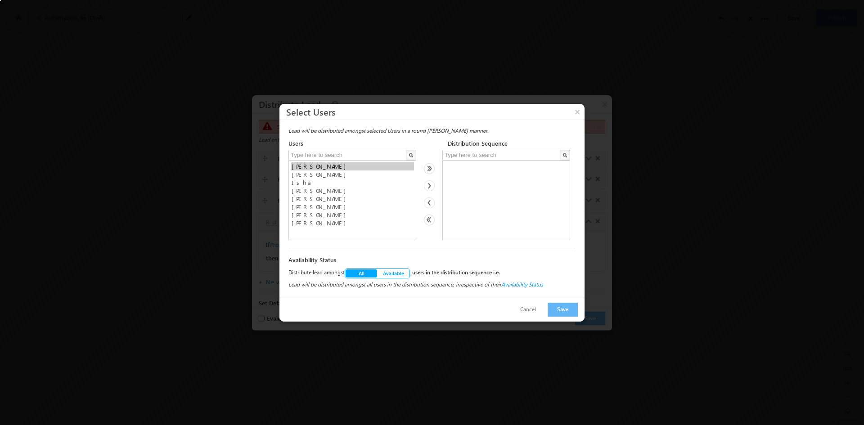
click at [282, 179] on div "Lead will be distributed amongst selected Users in a round [PERSON_NAME] manner…" at bounding box center [432, 209] width 305 height 178
select select "19706433-b16a-11ee-a334-0e4a094f7057"
click at [304, 176] on option "[PERSON_NAME]" at bounding box center [352, 175] width 123 height 8
click at [561, 314] on button "Save" at bounding box center [563, 310] width 30 height 14
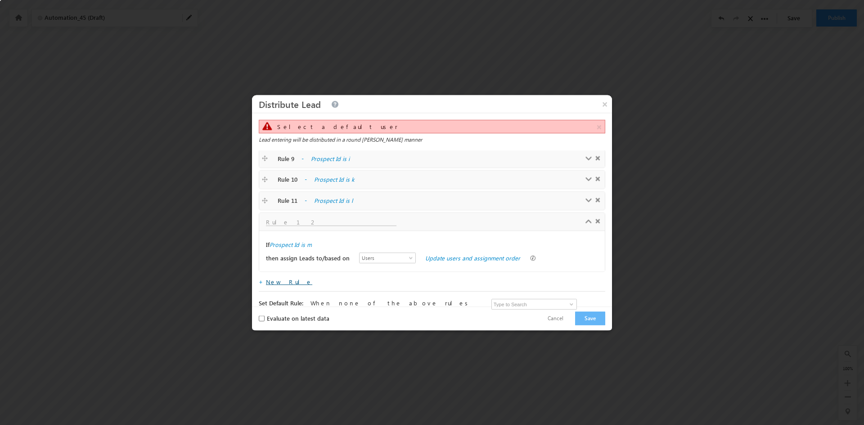
click at [283, 284] on link "New Rule" at bounding box center [289, 282] width 46 height 8
click at [594, 320] on button "Save" at bounding box center [590, 318] width 30 height 14
click at [540, 305] on input at bounding box center [535, 304] width 86 height 11
click at [573, 303] on span at bounding box center [571, 304] width 7 height 7
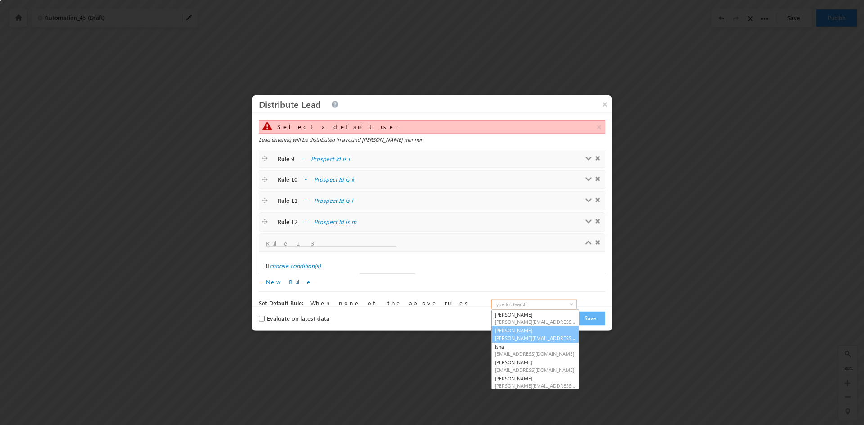
click at [517, 333] on link "Gary [EMAIL_ADDRESS][DOMAIN_NAME]" at bounding box center [536, 334] width 88 height 17
type input "[PERSON_NAME]"
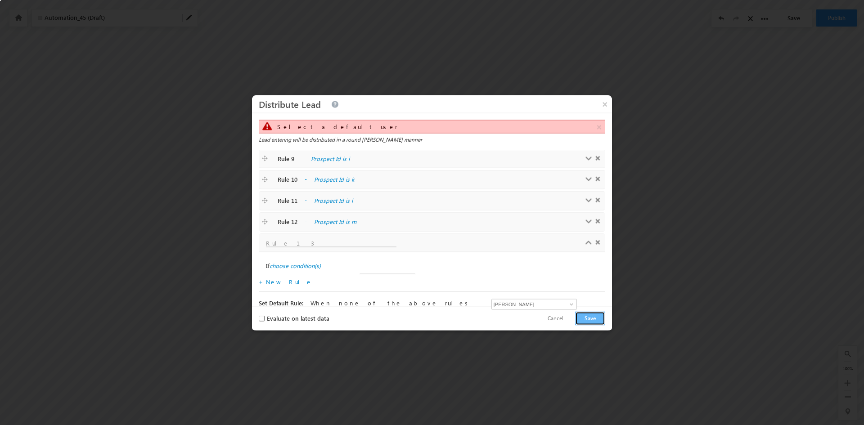
click at [590, 316] on button "Save" at bounding box center [590, 318] width 30 height 14
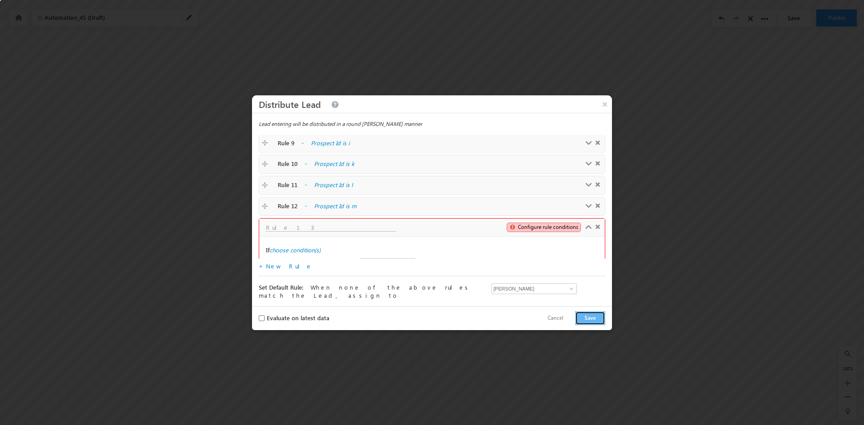
click at [595, 228] on span at bounding box center [597, 227] width 5 height 5
click at [591, 319] on button "Save" at bounding box center [590, 318] width 30 height 14
click at [567, 318] on button "Cancel" at bounding box center [556, 318] width 34 height 13
